Goal: Check status: Check status

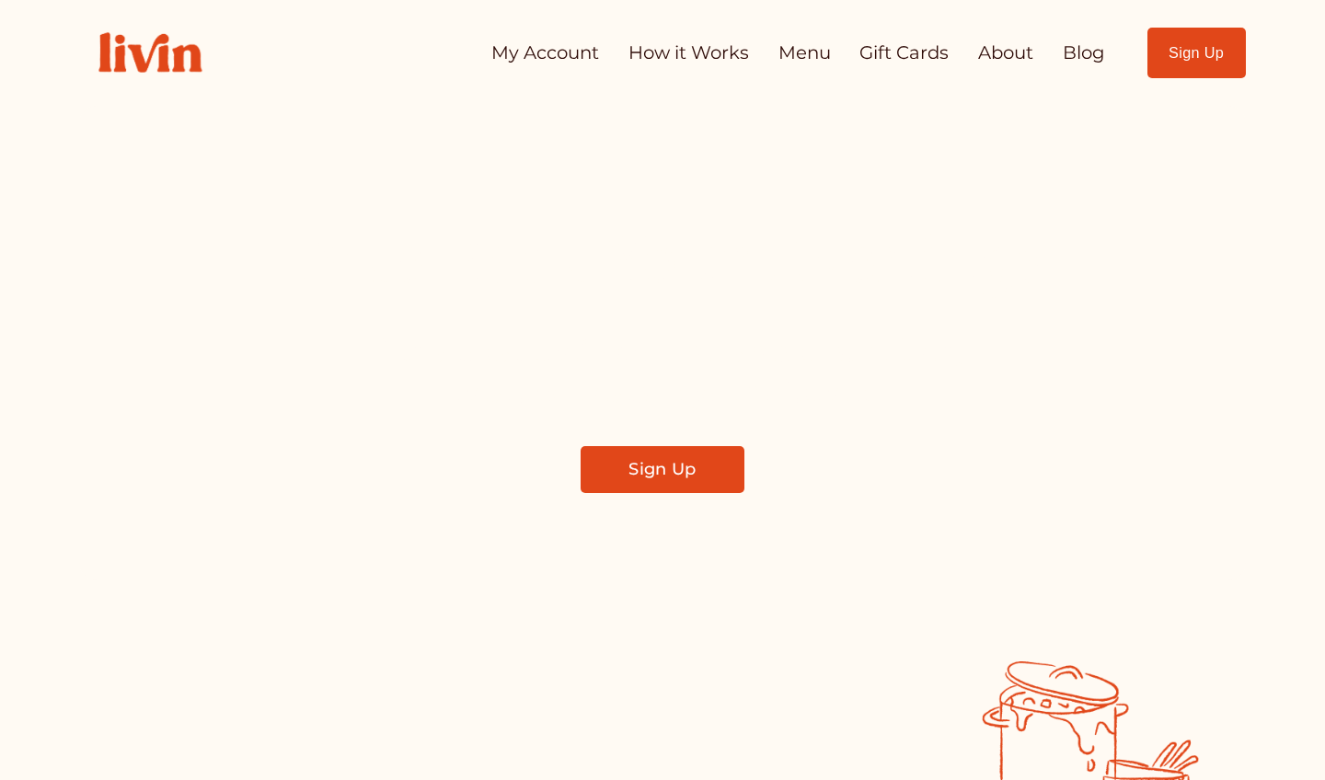
click at [569, 54] on link "My Account" at bounding box center [545, 53] width 108 height 36
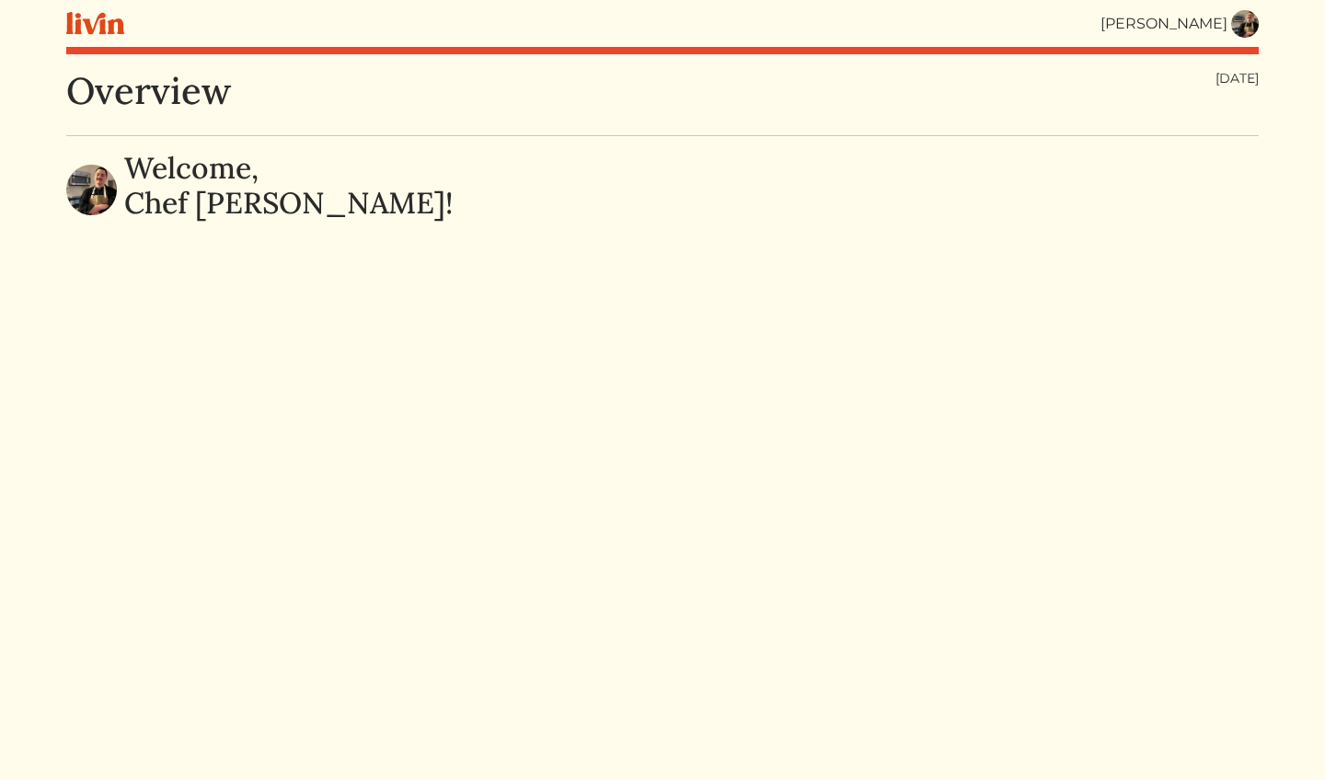
click at [1236, 28] on img at bounding box center [1245, 24] width 28 height 28
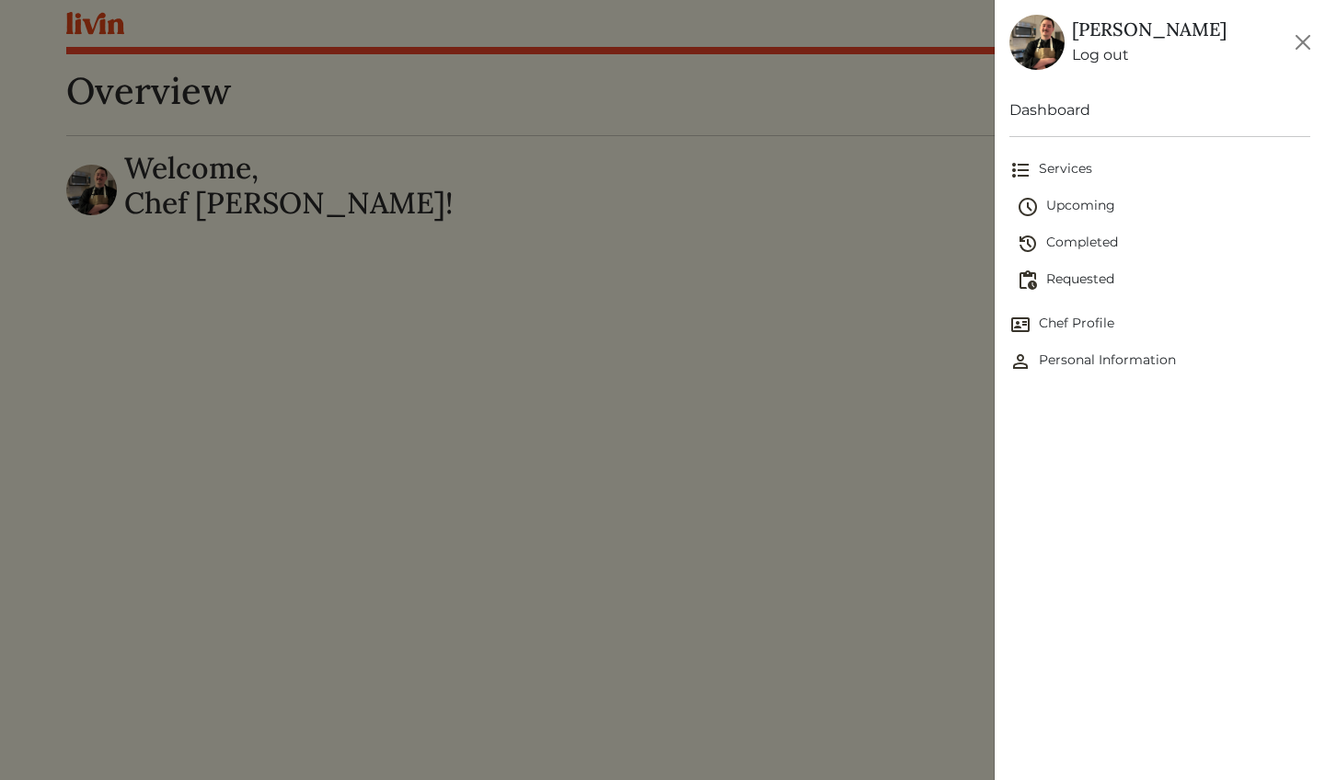
click at [1081, 282] on span "Requested" at bounding box center [1164, 281] width 294 height 22
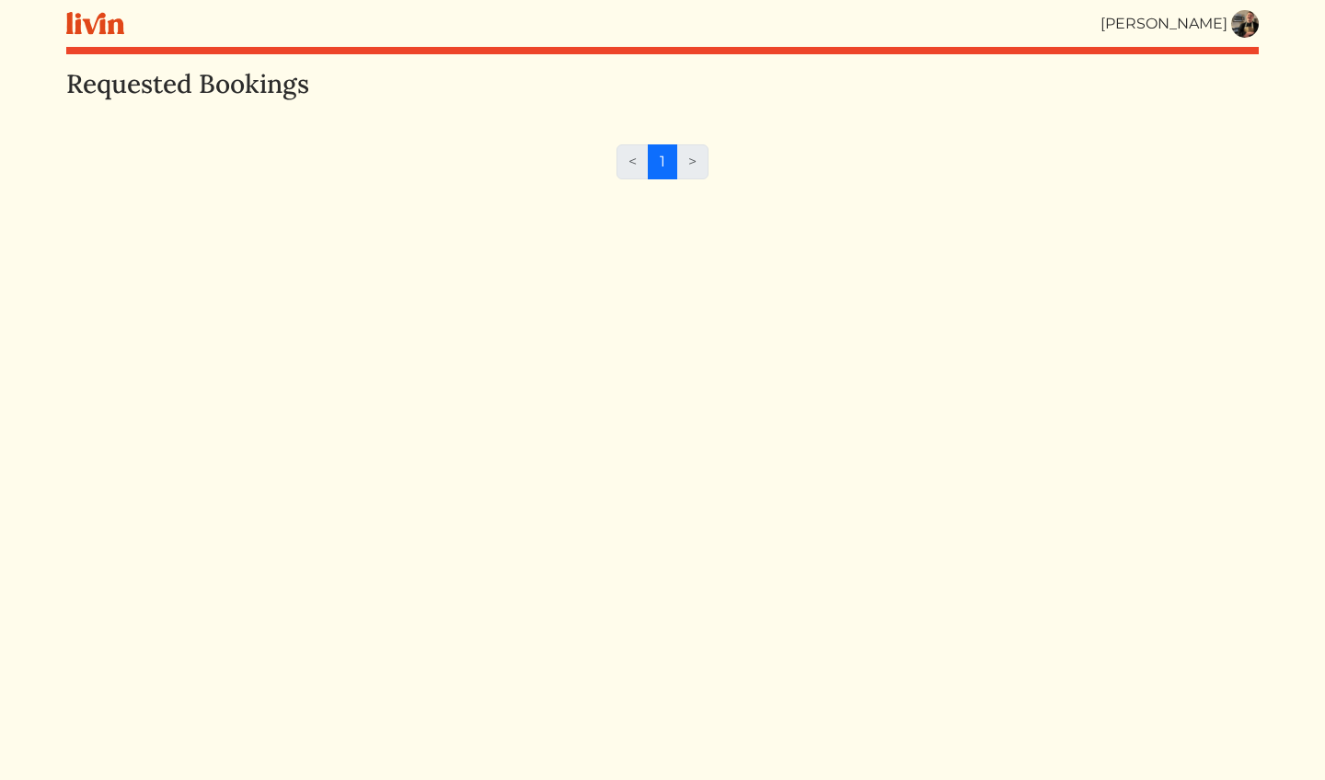
click at [1238, 29] on img at bounding box center [1245, 24] width 28 height 28
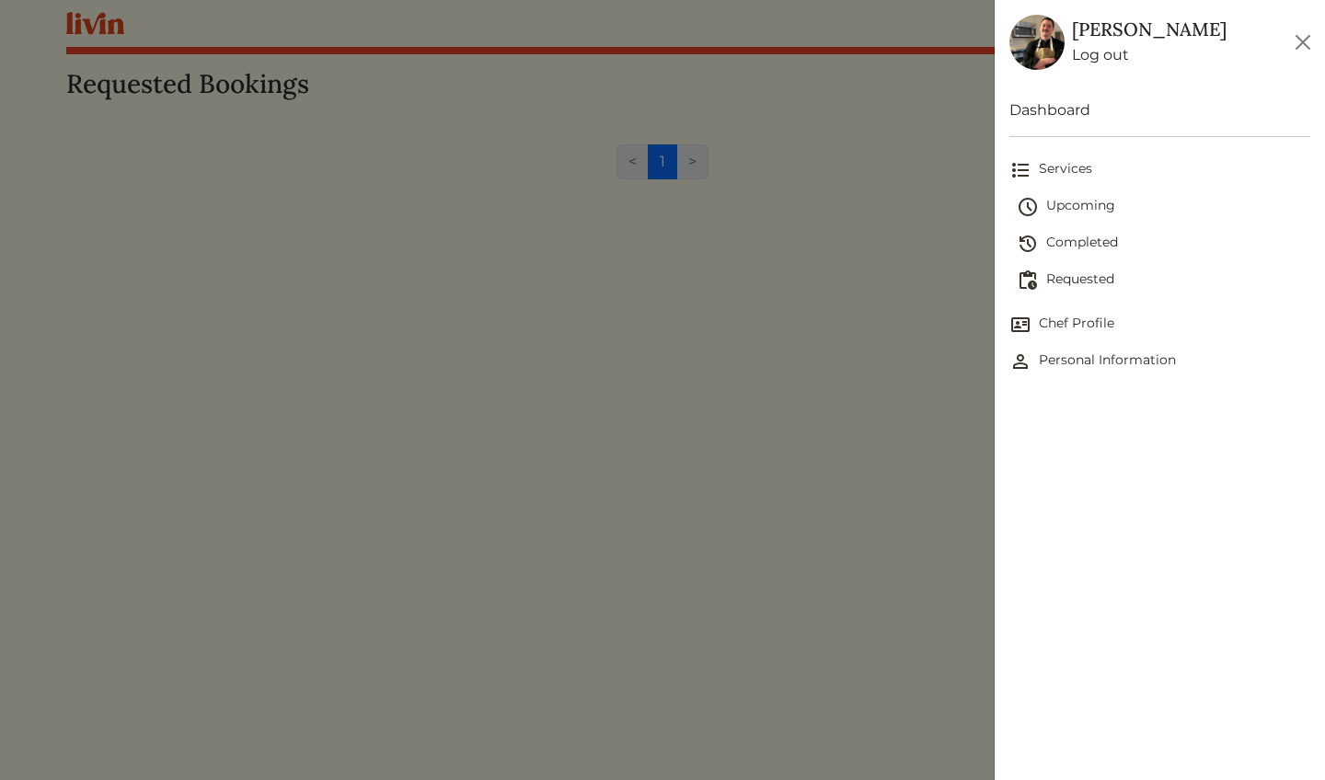
click at [1097, 240] on span "Completed" at bounding box center [1164, 244] width 294 height 22
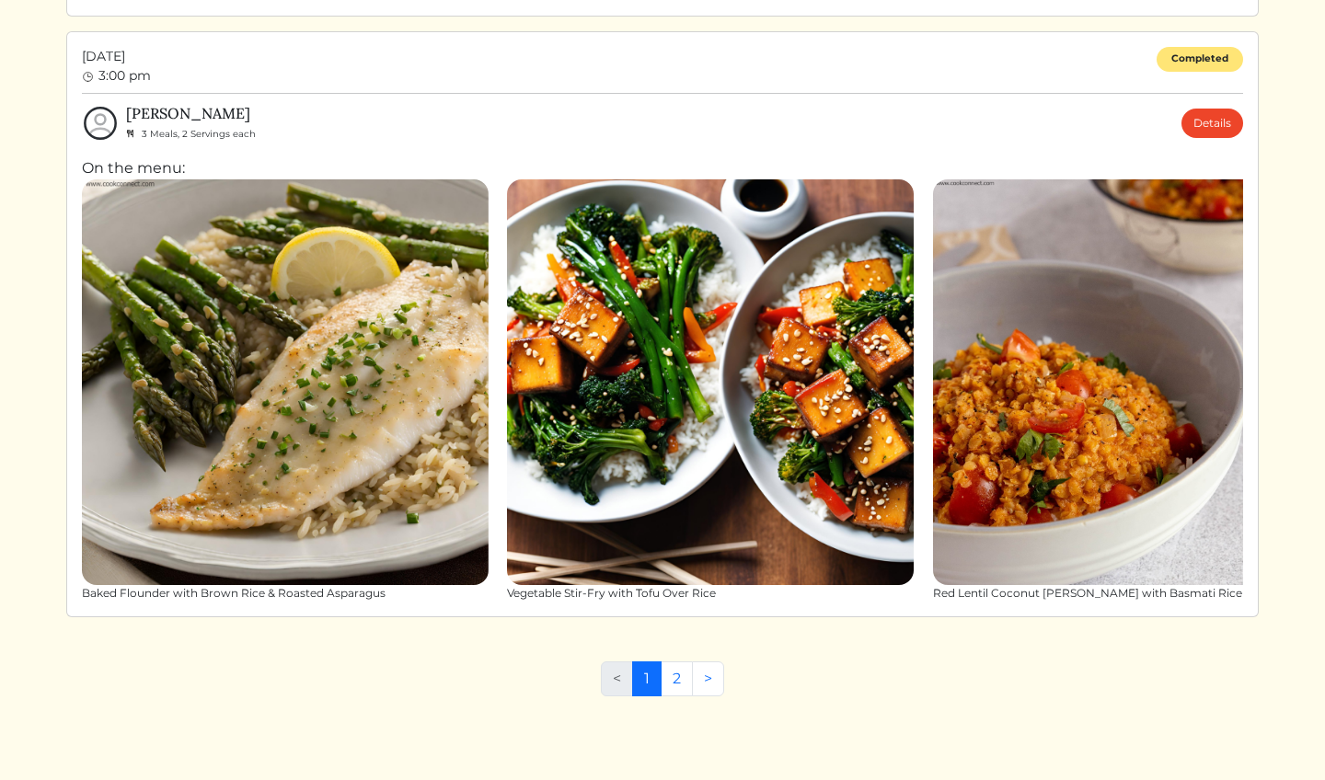
scroll to position [5660, 0]
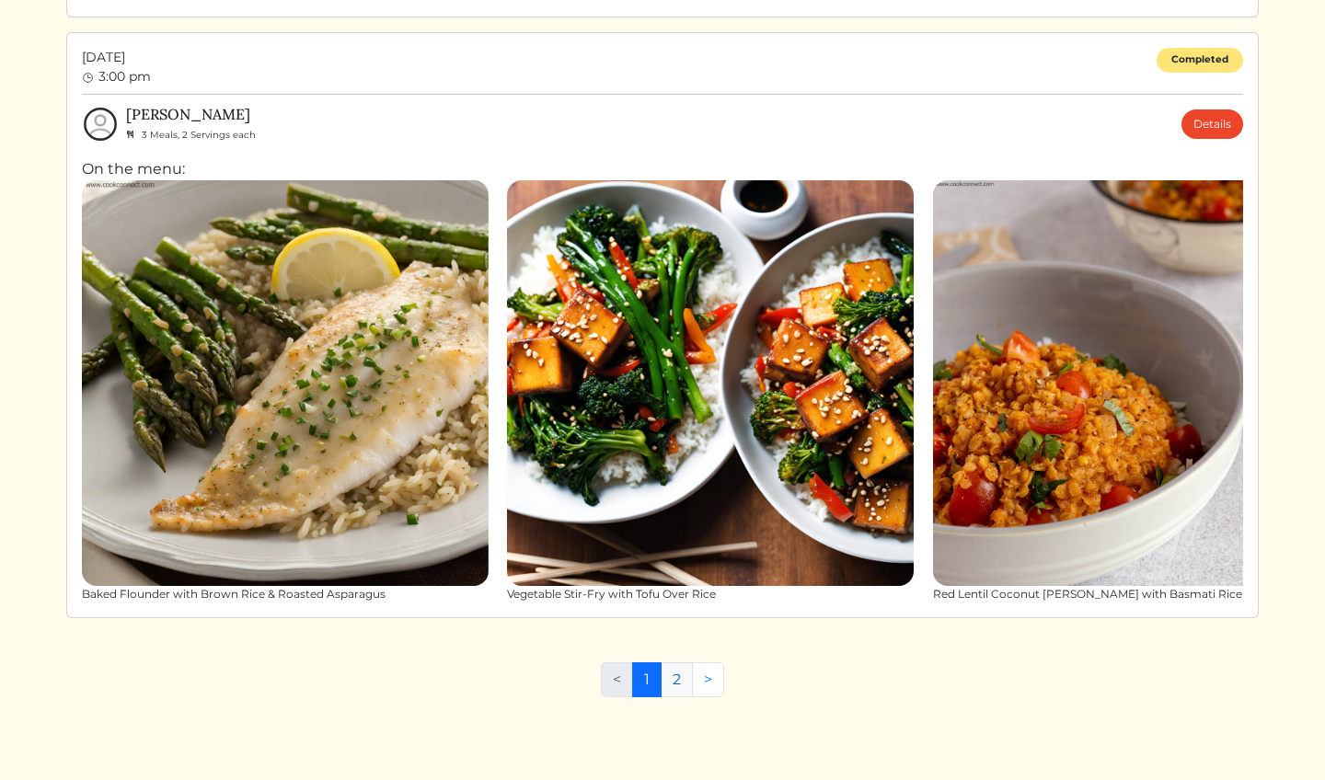
click at [679, 683] on link "2" at bounding box center [677, 680] width 32 height 35
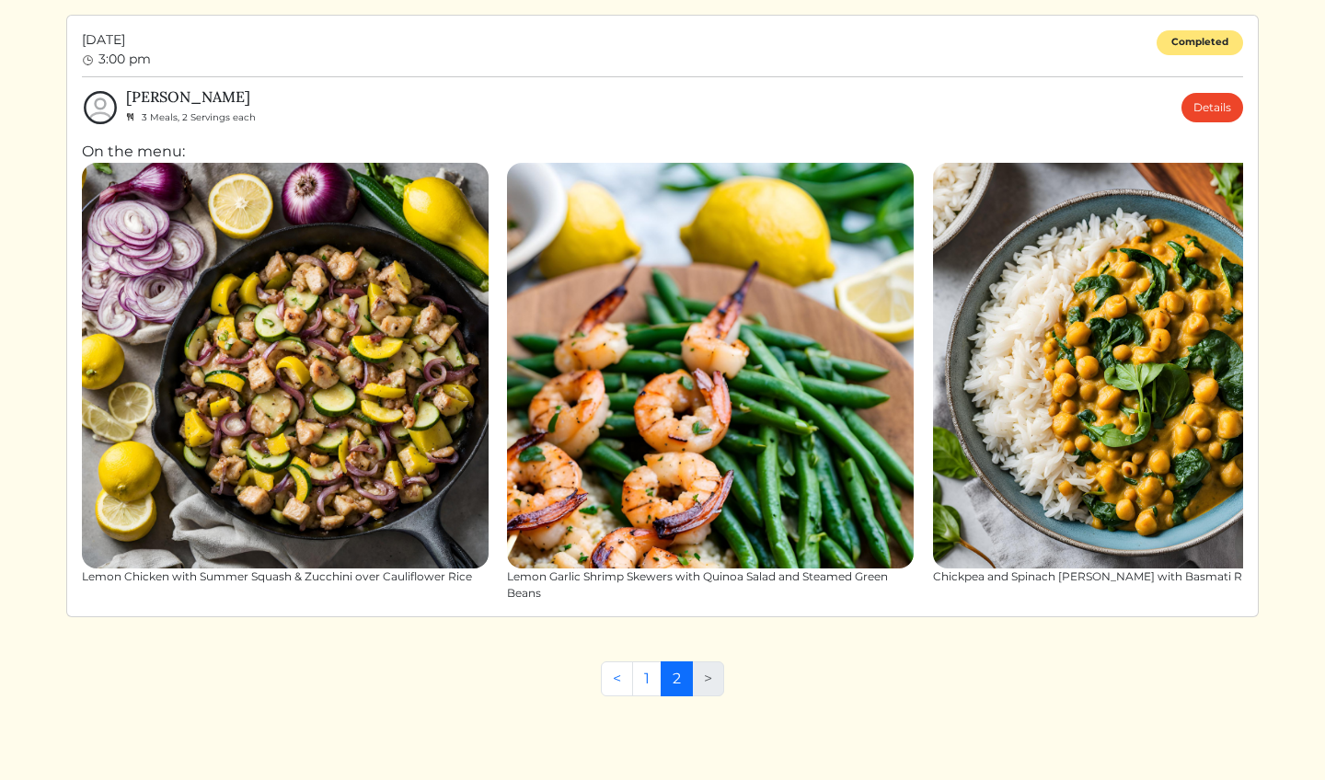
scroll to position [709, 0]
